Goal: Task Accomplishment & Management: Use online tool/utility

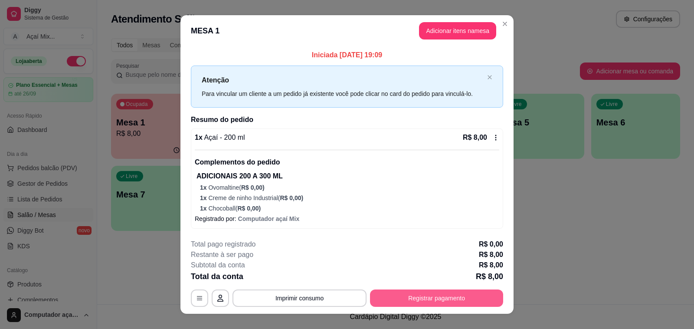
click at [387, 300] on button "Registrar pagamento" at bounding box center [436, 297] width 133 height 17
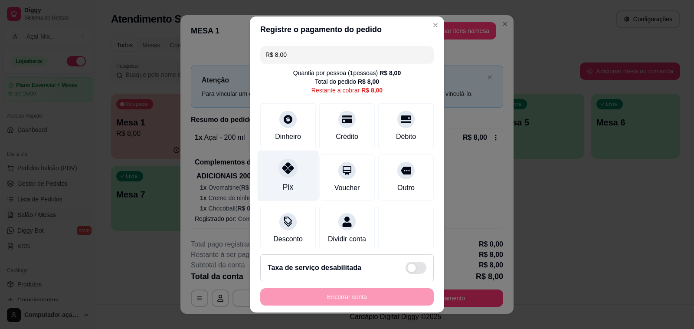
click at [298, 190] on div "Pix" at bounding box center [288, 176] width 61 height 51
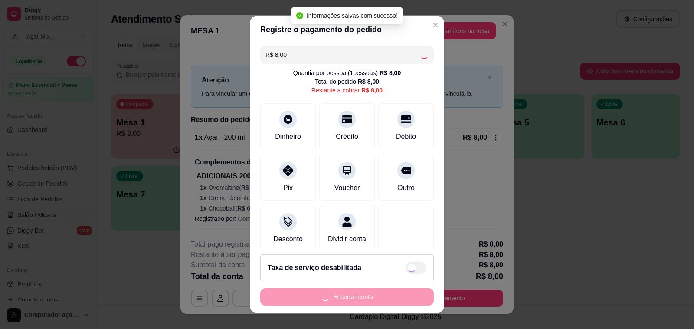
type input "R$ 0,00"
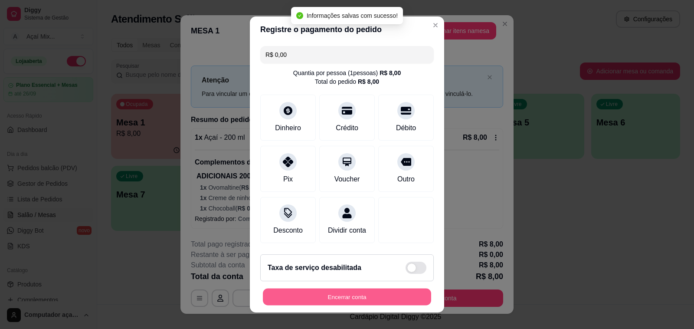
click at [356, 295] on button "Encerrar conta" at bounding box center [347, 297] width 168 height 17
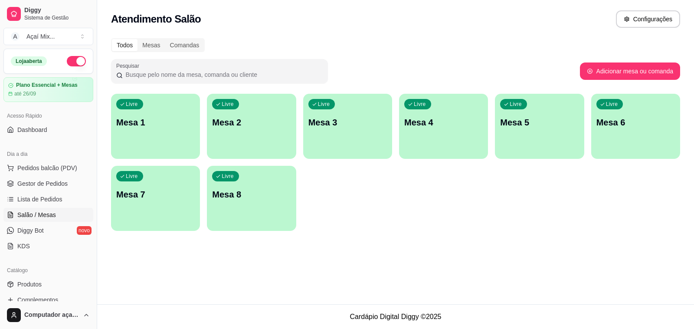
click at [161, 152] on div "button" at bounding box center [155, 153] width 89 height 10
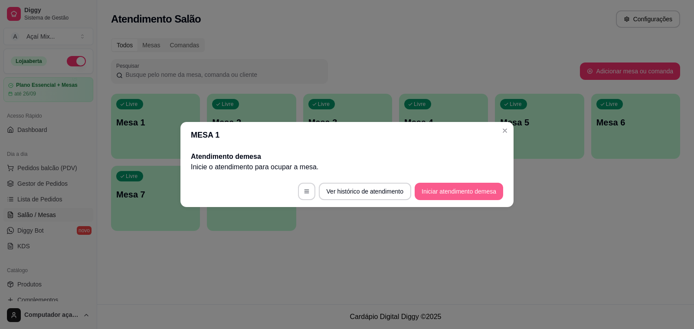
click at [493, 190] on button "Iniciar atendimento de mesa" at bounding box center [459, 191] width 89 height 17
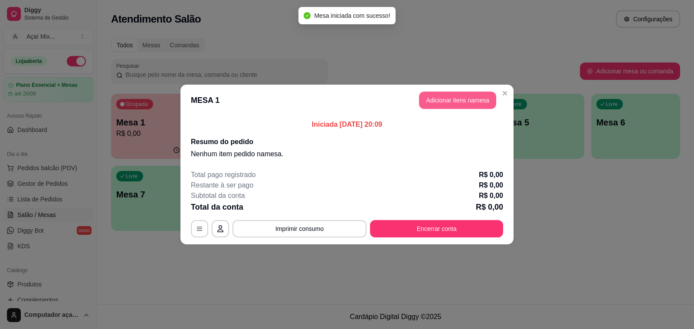
click at [465, 99] on button "Adicionar itens na mesa" at bounding box center [457, 100] width 77 height 17
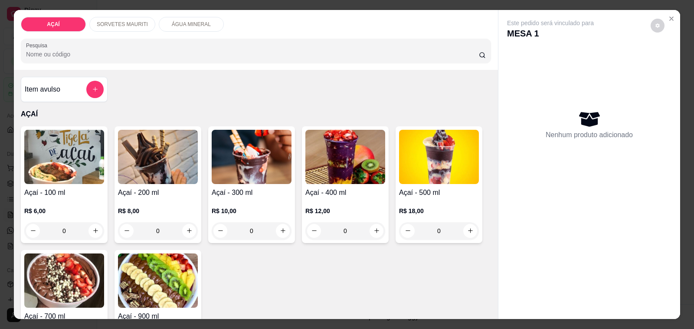
click at [223, 199] on div "R$ 10,00 0" at bounding box center [252, 219] width 80 height 42
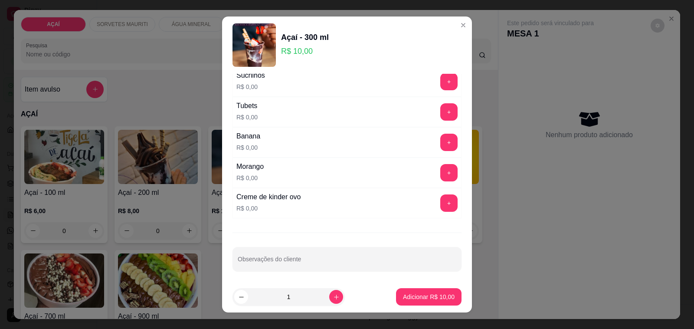
scroll to position [1112, 0]
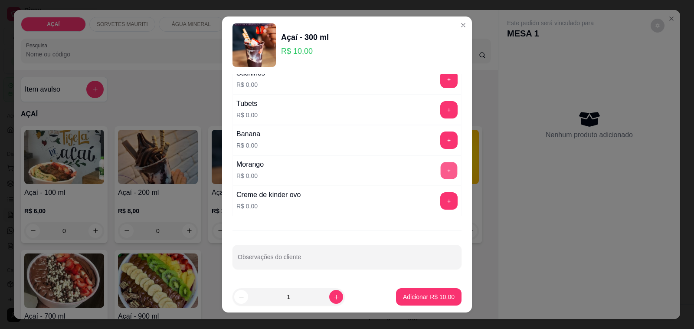
click at [441, 163] on button "+" at bounding box center [449, 170] width 17 height 17
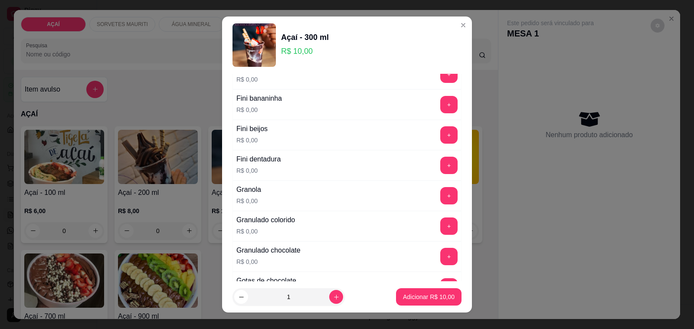
scroll to position [570, 0]
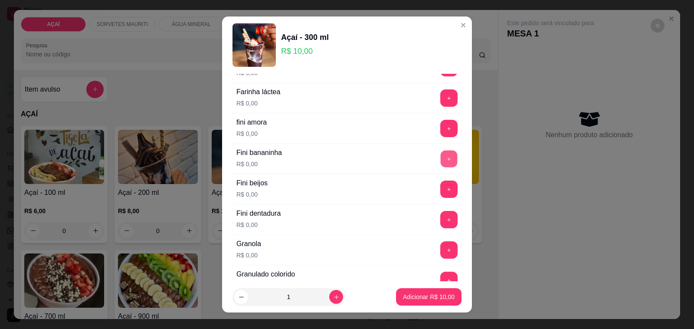
click at [441, 157] on button "+" at bounding box center [449, 159] width 17 height 17
click at [437, 184] on div "+" at bounding box center [449, 188] width 24 height 17
click at [441, 192] on button "+" at bounding box center [449, 189] width 17 height 17
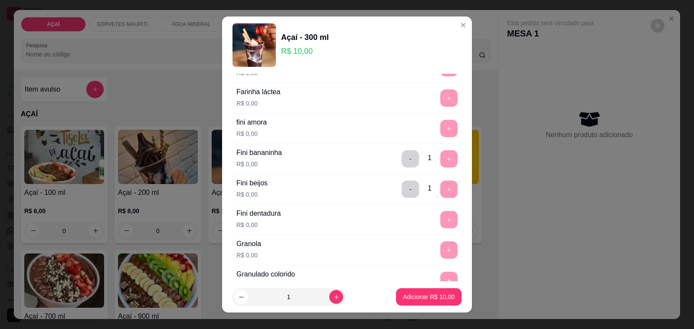
click at [437, 216] on div "+" at bounding box center [449, 219] width 24 height 17
click at [404, 301] on p "Adicionar R$ 10,00" at bounding box center [429, 296] width 50 height 8
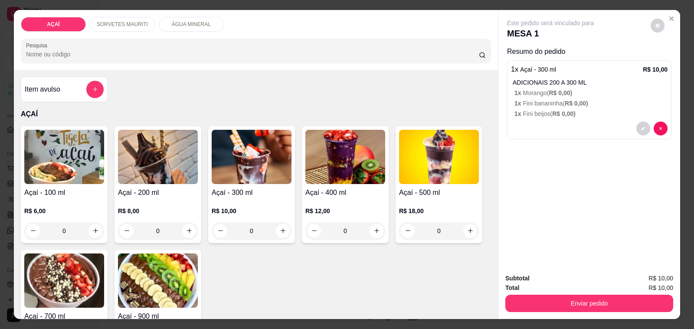
click at [558, 292] on div "Enviar pedido" at bounding box center [589, 302] width 168 height 20
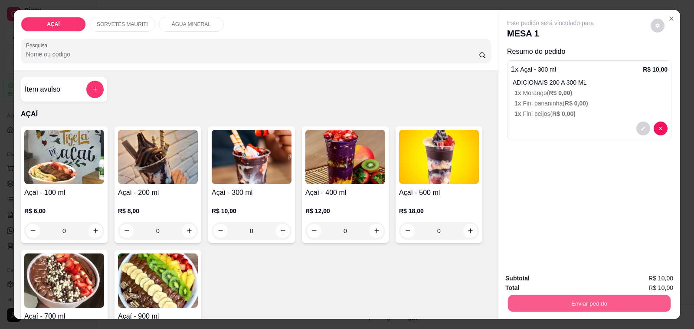
click at [558, 295] on button "Enviar pedido" at bounding box center [589, 303] width 163 height 17
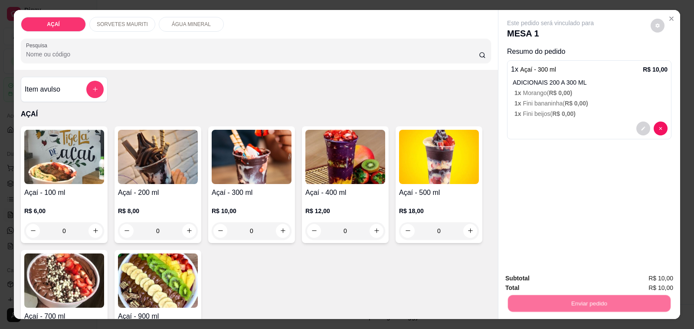
click at [562, 279] on button "Não registrar e enviar pedido" at bounding box center [560, 278] width 90 height 16
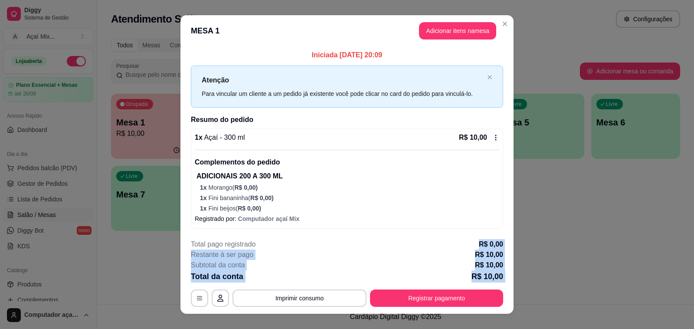
drag, startPoint x: 382, startPoint y: 309, endPoint x: 411, endPoint y: 334, distance: 38.8
click at [411, 328] on html "Diggy Sistema de Gestão A Açaí Mix ... Loja aberta Plano Essencial + Mesas até …" at bounding box center [347, 164] width 694 height 329
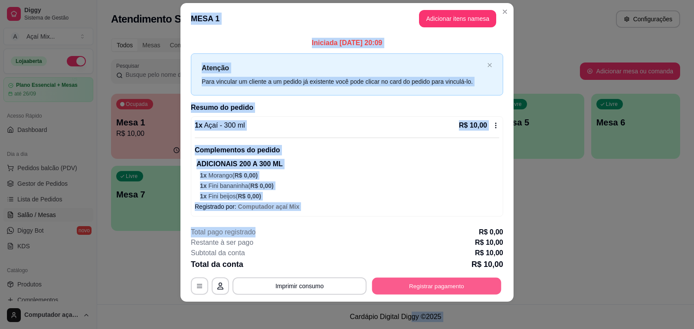
click at [430, 285] on button "Registrar pagamento" at bounding box center [436, 286] width 129 height 17
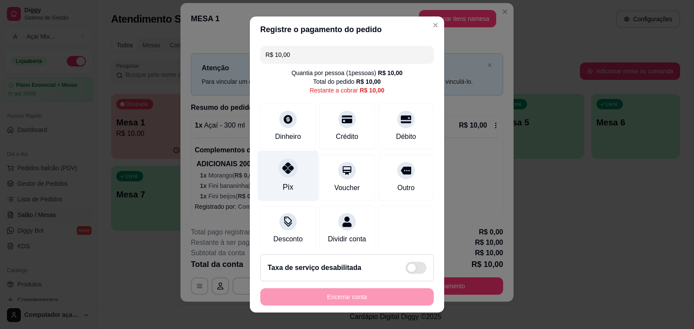
click at [263, 170] on div "Pix" at bounding box center [288, 176] width 61 height 51
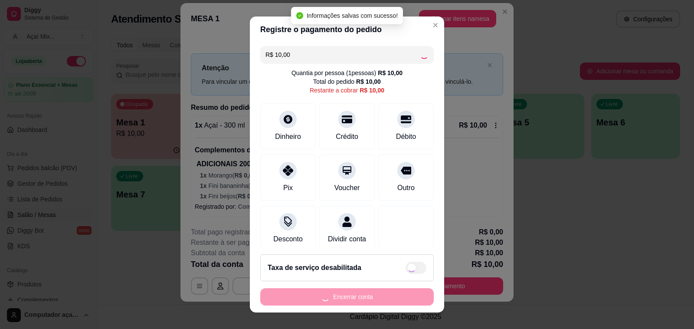
type input "R$ 0,00"
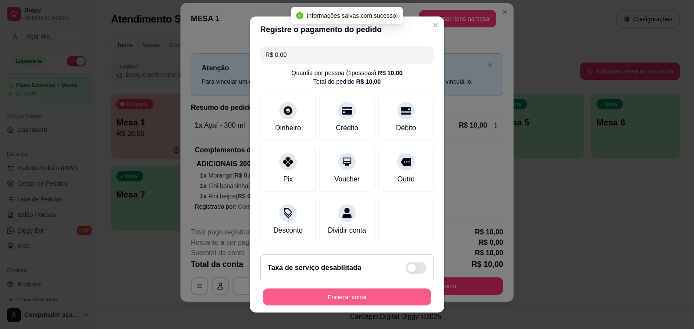
click at [368, 293] on button "Encerrar conta" at bounding box center [347, 297] width 168 height 17
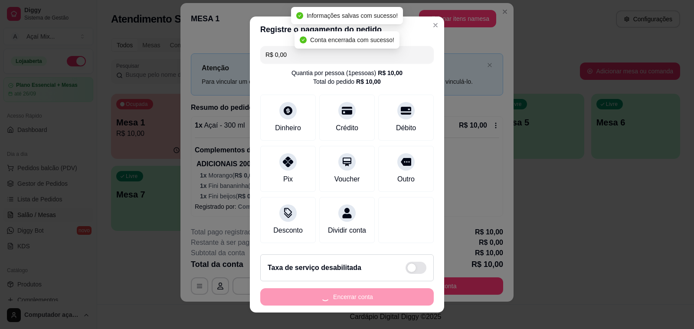
scroll to position [0, 0]
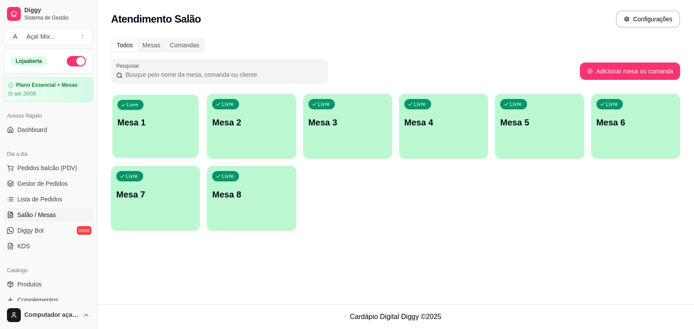
click at [155, 139] on div "Livre Mesa 1" at bounding box center [155, 121] width 86 height 53
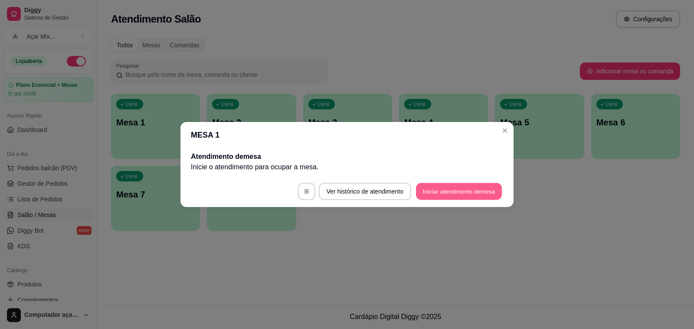
click at [426, 189] on button "Iniciar atendimento de mesa" at bounding box center [459, 191] width 86 height 17
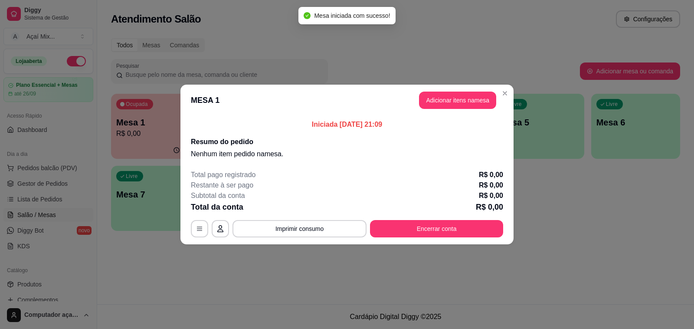
click at [439, 111] on header "MESA 1 Adicionar itens na mesa" at bounding box center [346, 100] width 333 height 31
click at [441, 98] on button "Adicionar itens na mesa" at bounding box center [457, 100] width 77 height 17
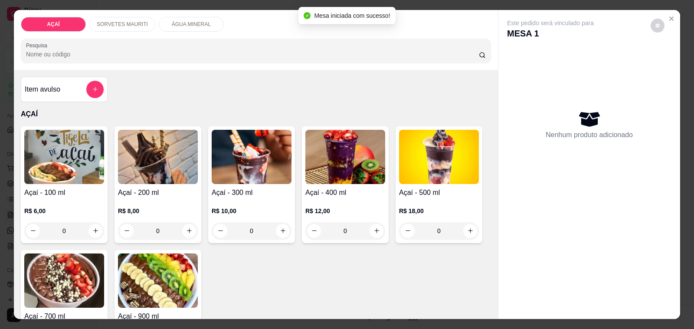
click at [45, 207] on p "R$ 6,00" at bounding box center [64, 211] width 80 height 9
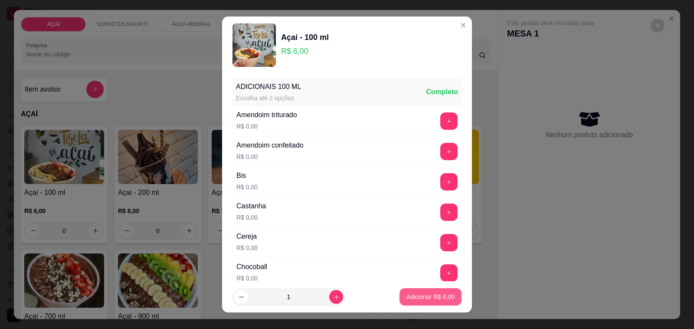
click at [434, 298] on p "Adicionar R$ 6,00" at bounding box center [431, 296] width 48 height 9
type input "1"
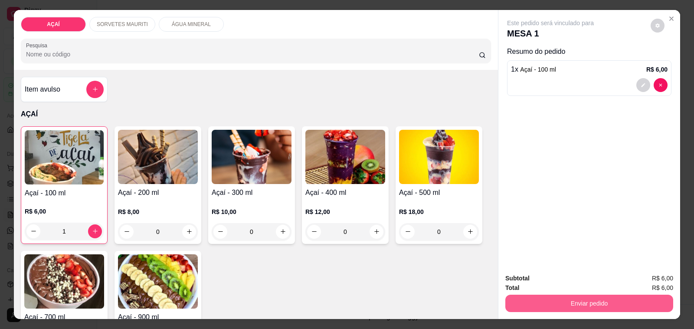
click at [521, 298] on button "Enviar pedido" at bounding box center [589, 303] width 168 height 17
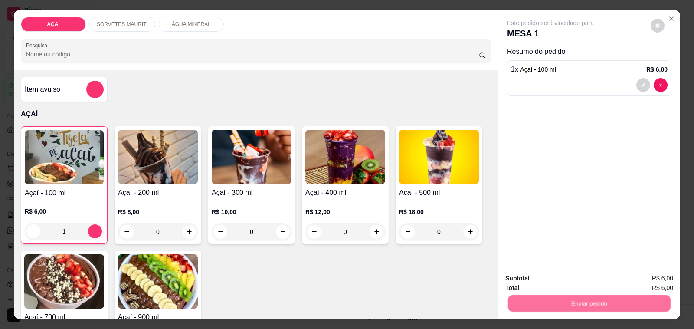
click at [538, 274] on button "Não registrar e enviar pedido" at bounding box center [560, 278] width 88 height 16
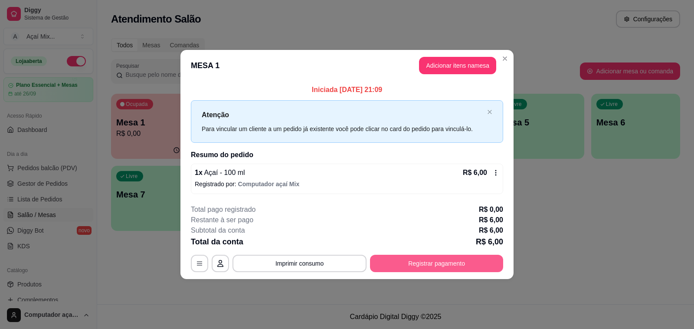
click at [474, 269] on button "Registrar pagamento" at bounding box center [436, 263] width 133 height 17
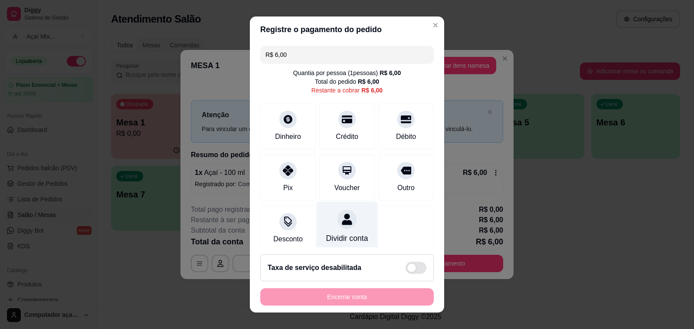
drag, startPoint x: 284, startPoint y: 176, endPoint x: 330, endPoint y: 230, distance: 70.8
click at [285, 178] on div "Pix" at bounding box center [288, 177] width 56 height 46
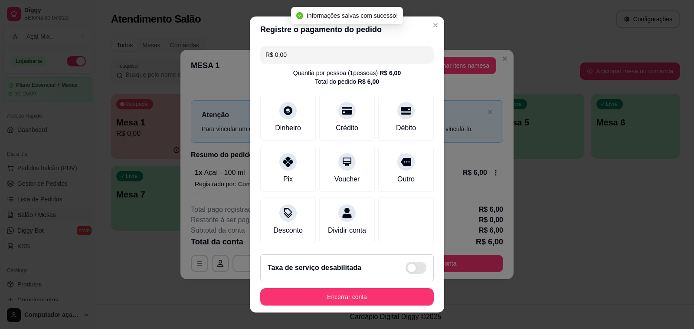
type input "R$ 0,00"
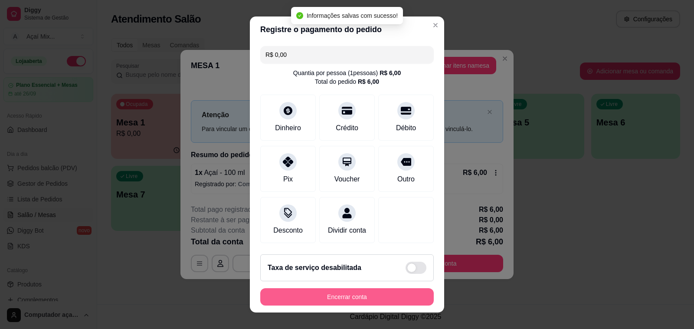
click at [383, 298] on button "Encerrar conta" at bounding box center [347, 296] width 174 height 17
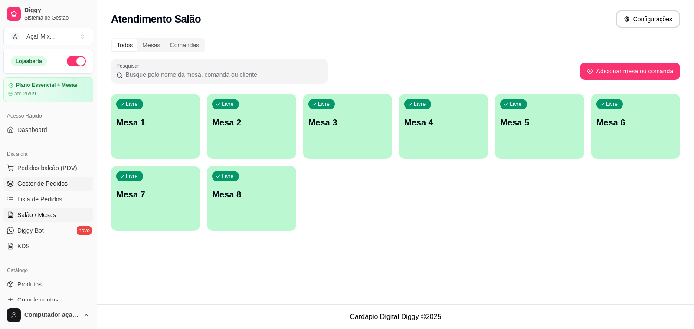
click at [72, 181] on link "Gestor de Pedidos" at bounding box center [48, 184] width 90 height 14
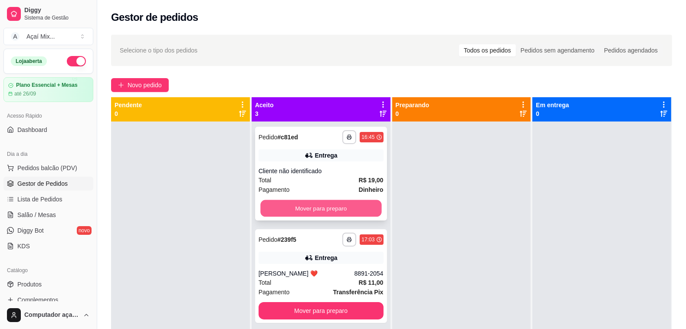
click at [350, 210] on button "Mover para preparo" at bounding box center [320, 208] width 121 height 17
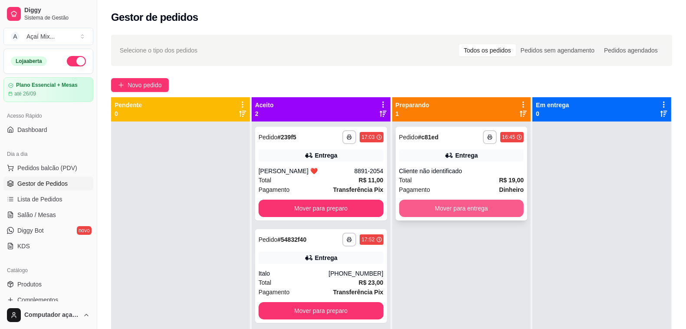
click at [507, 203] on button "Mover para entrega" at bounding box center [461, 208] width 125 height 17
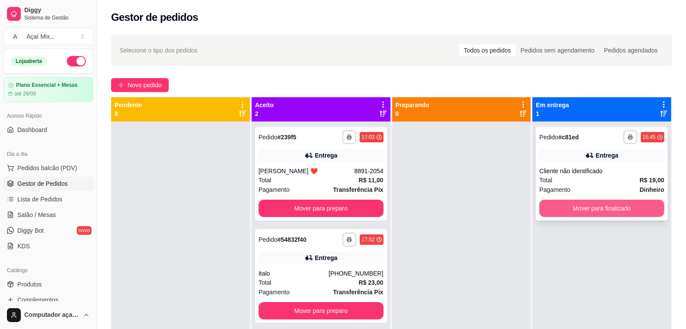
click at [564, 210] on button "Mover para finalizado" at bounding box center [601, 208] width 125 height 17
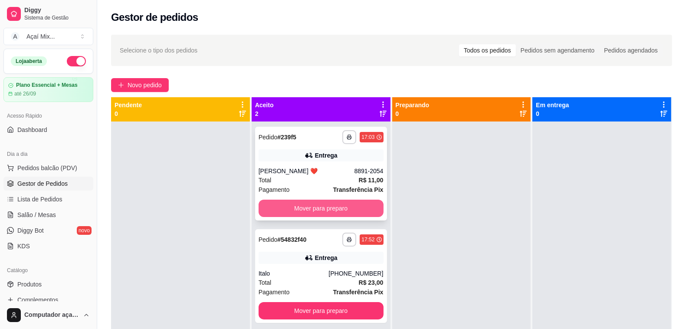
click at [278, 215] on button "Mover para preparo" at bounding box center [321, 208] width 125 height 17
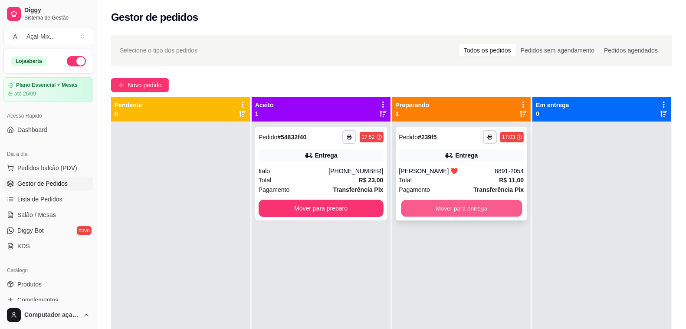
click at [424, 213] on button "Mover para entrega" at bounding box center [461, 208] width 121 height 17
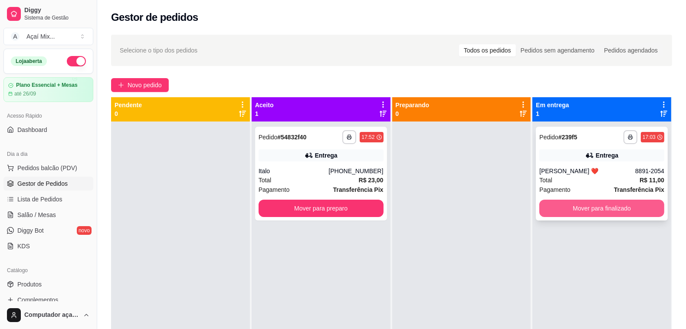
click at [594, 211] on button "Mover para finalizado" at bounding box center [601, 208] width 125 height 17
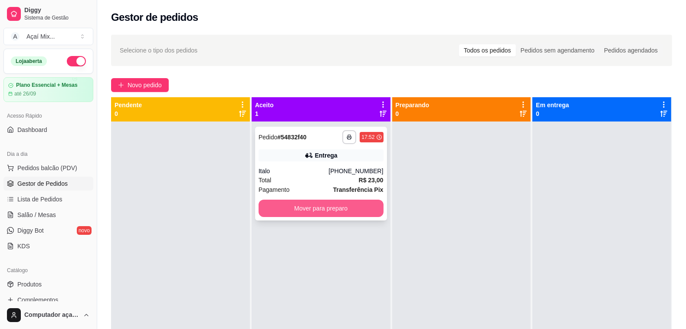
click at [260, 208] on button "Mover para preparo" at bounding box center [321, 208] width 125 height 17
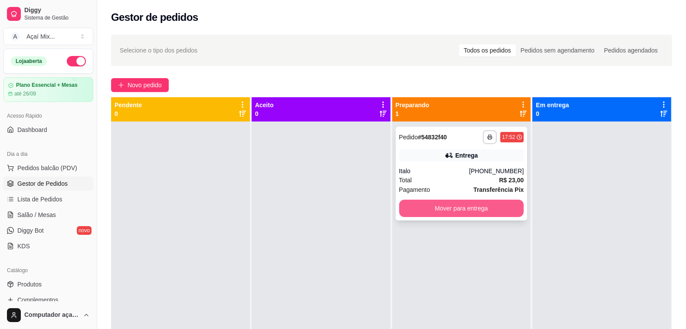
click at [476, 213] on button "Mover para entrega" at bounding box center [461, 208] width 125 height 17
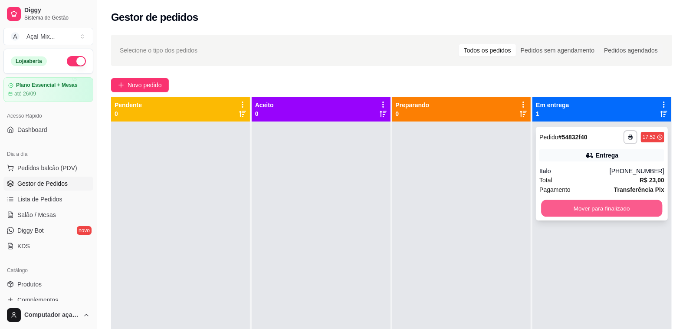
click at [576, 207] on button "Mover para finalizado" at bounding box center [601, 208] width 121 height 17
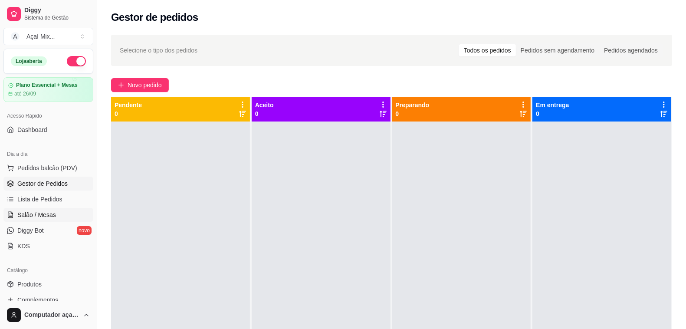
click at [29, 218] on span "Salão / Mesas" at bounding box center [36, 214] width 39 height 9
